Goal: Task Accomplishment & Management: Manage account settings

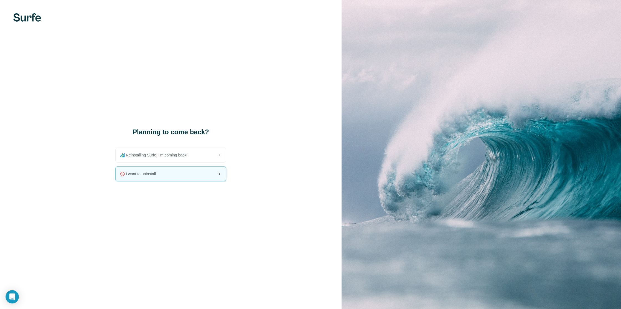
click at [151, 174] on span "🚫 I want to uninstall" at bounding box center [140, 174] width 40 height 6
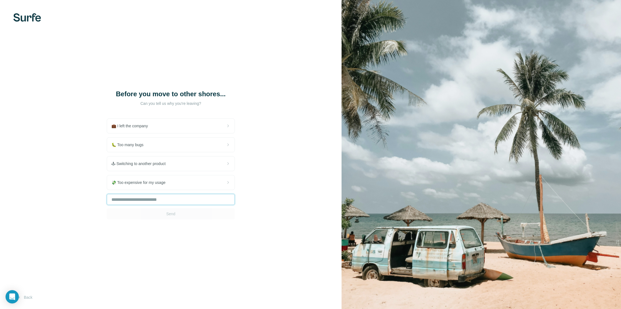
click at [151, 199] on input "text" at bounding box center [171, 199] width 128 height 11
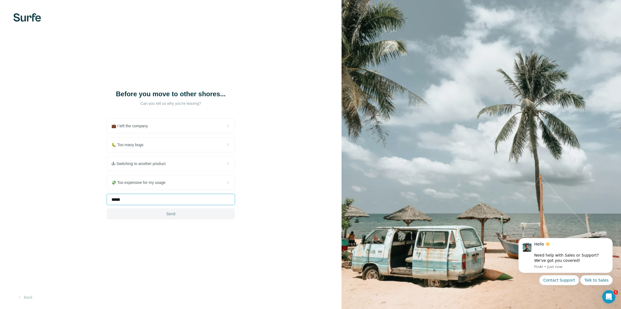
type input "*****"
click at [165, 213] on button "Send" at bounding box center [171, 213] width 128 height 11
